Goal: Transaction & Acquisition: Purchase product/service

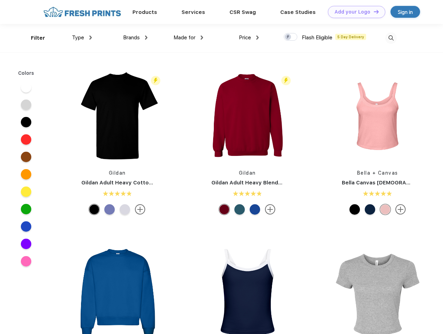
click at [354, 12] on link "Add your Logo Design Tool" at bounding box center [356, 12] width 57 height 12
click at [0, 0] on div "Design Tool" at bounding box center [0, 0] width 0 height 0
click at [373, 11] on link "Add your Logo Design Tool" at bounding box center [356, 12] width 57 height 12
click at [33, 38] on div "Filter" at bounding box center [38, 38] width 14 height 8
click at [82, 38] on span "Type" at bounding box center [78, 37] width 12 height 6
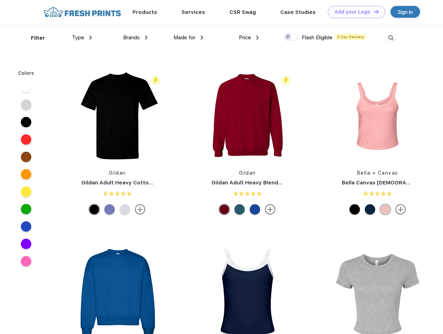
click at [135, 38] on span "Brands" at bounding box center [131, 37] width 17 height 6
click at [189, 38] on span "Made for" at bounding box center [185, 37] width 22 height 6
click at [249, 38] on span "Price" at bounding box center [245, 37] width 12 height 6
click at [291, 37] on div at bounding box center [291, 37] width 14 height 8
click at [288, 37] on input "checkbox" at bounding box center [286, 35] width 5 height 5
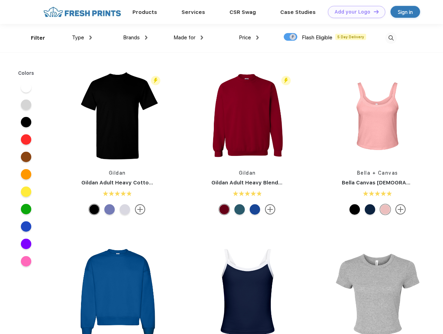
click at [391, 38] on img at bounding box center [390, 37] width 11 height 11
